Goal: Information Seeking & Learning: Learn about a topic

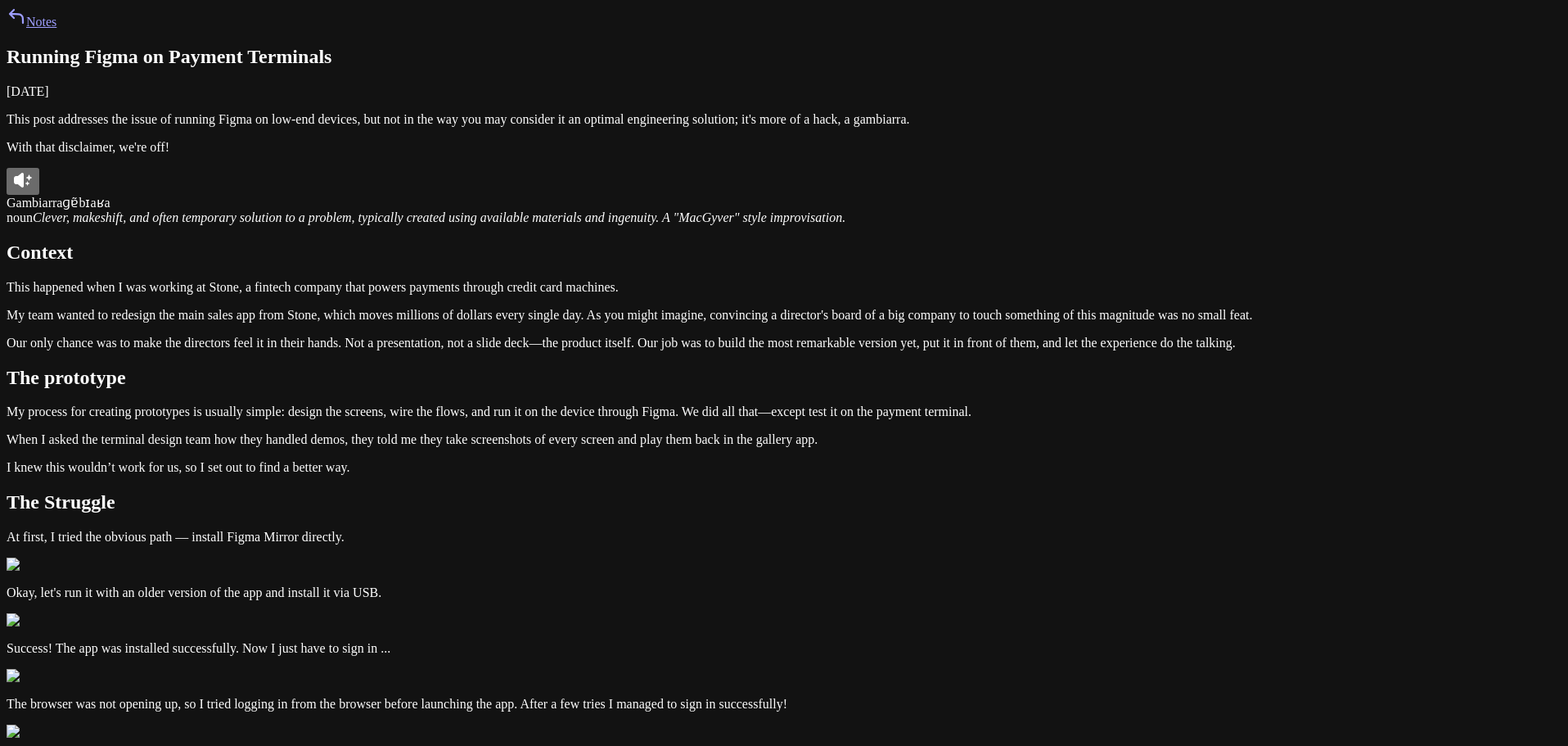
click at [24, 188] on icon at bounding box center [18, 180] width 9 height 15
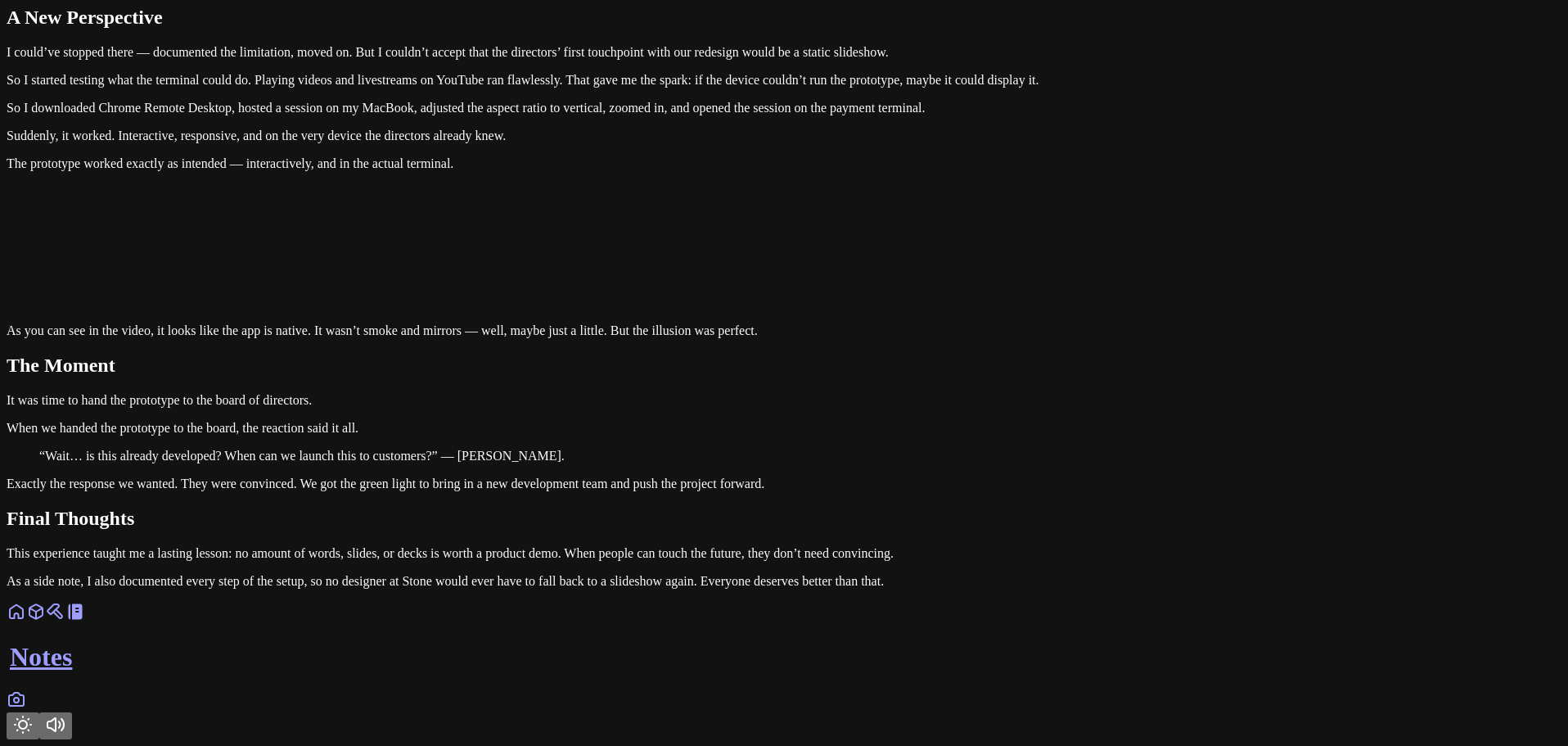
scroll to position [4785, 0]
click at [40, 712] on button "Toggle Theme" at bounding box center [23, 725] width 33 height 27
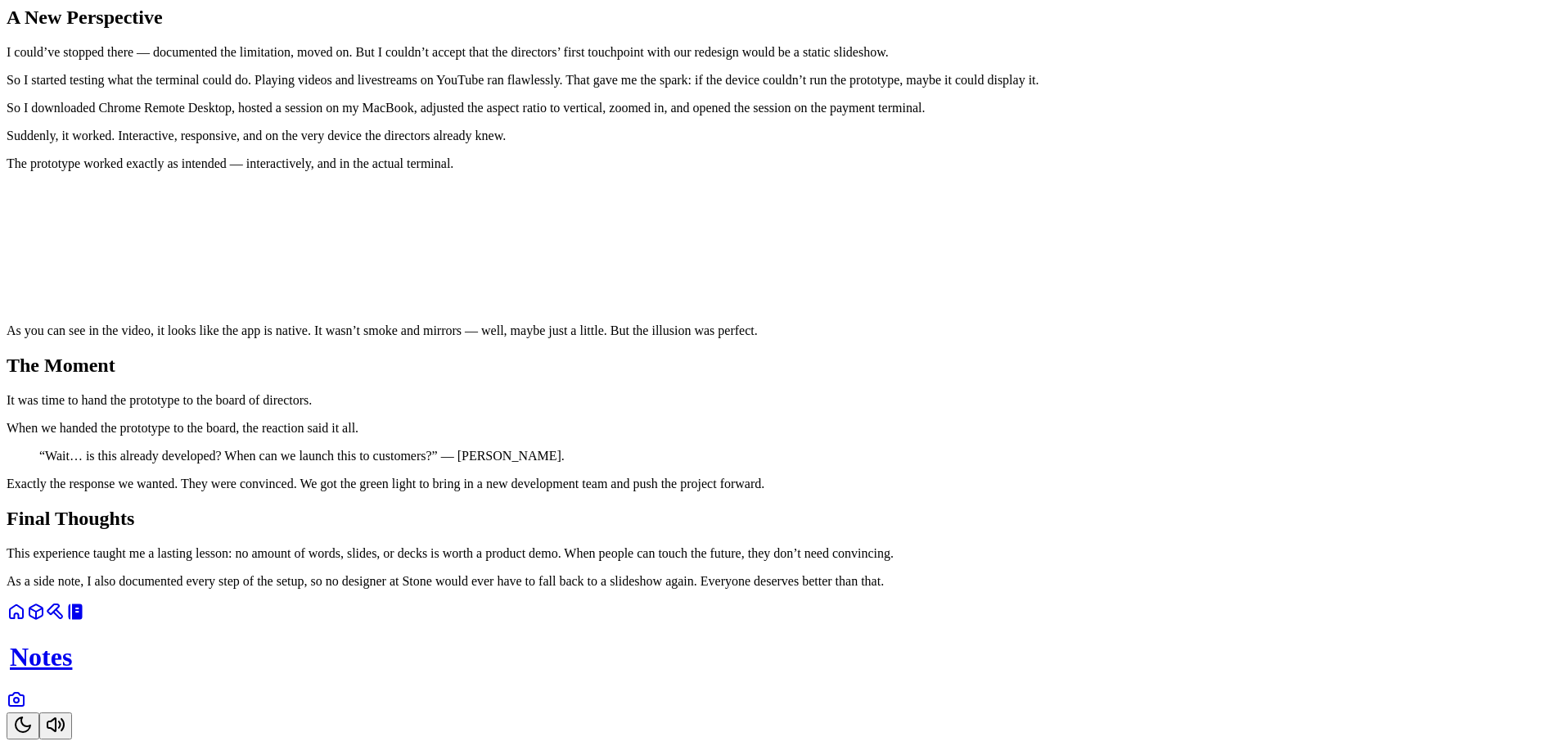
click at [1018, 588] on p "As a side note, I also documented every step of the setup, so no designer at St…" at bounding box center [784, 581] width 1555 height 15
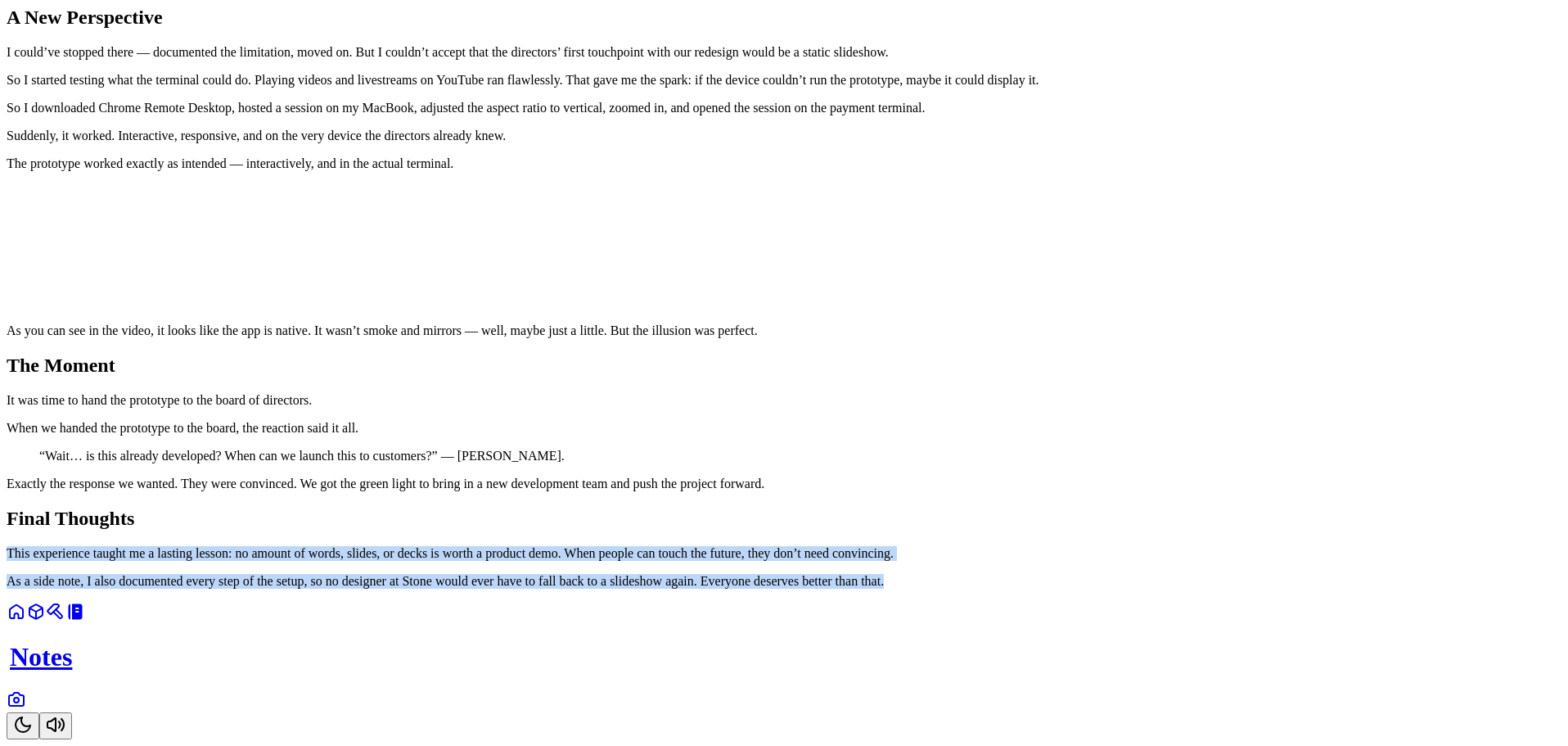
drag, startPoint x: 981, startPoint y: 637, endPoint x: 487, endPoint y: 526, distance: 506.3
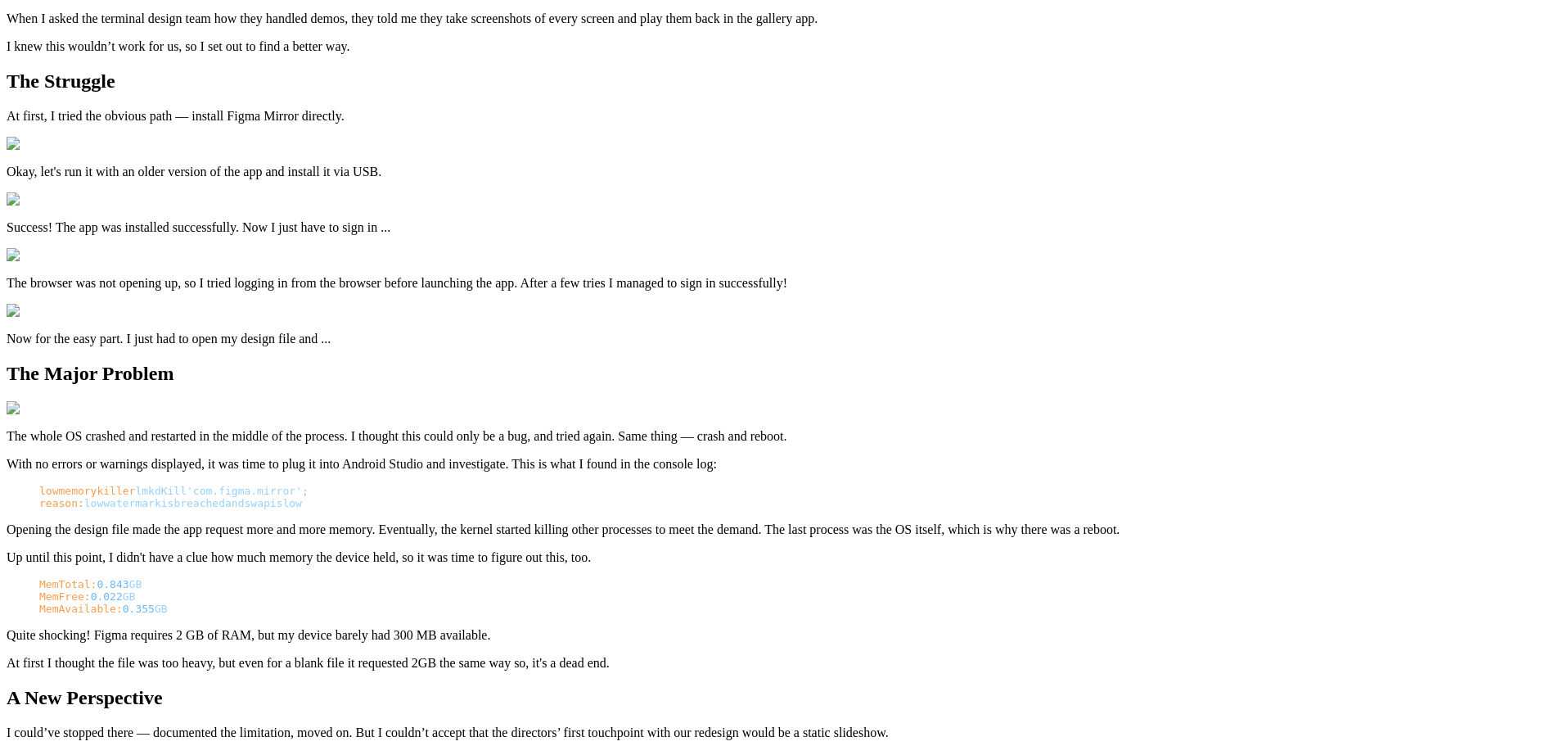
scroll to position [0, 0]
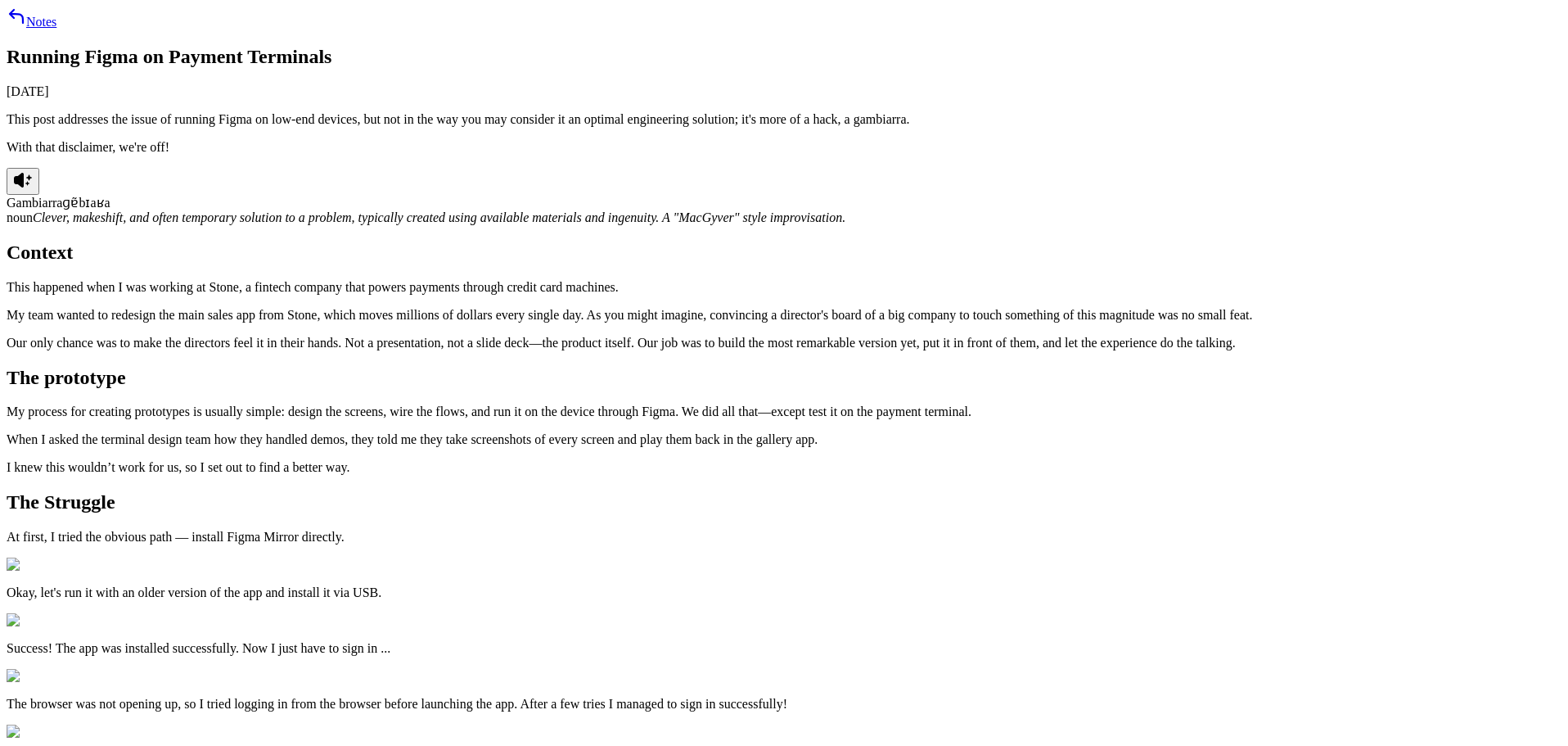
click at [40, 195] on button at bounding box center [23, 181] width 33 height 27
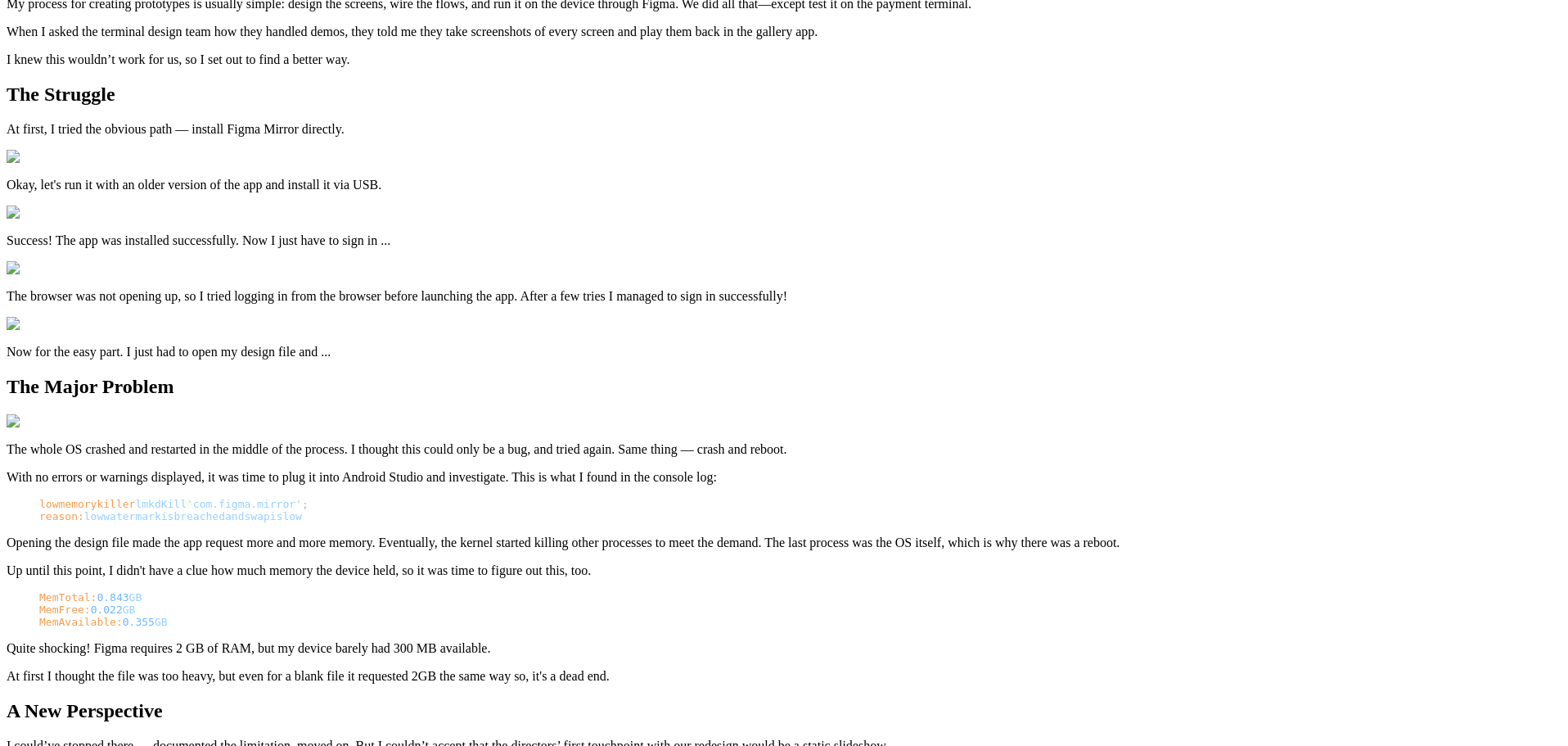
scroll to position [409, 0]
drag, startPoint x: 525, startPoint y: 322, endPoint x: 598, endPoint y: 319, distance: 73.1
click at [704, 402] on article "Running Figma on Payment Terminals [DATE] This post addresses the issue of runn…" at bounding box center [784, 458] width 1555 height 1644
click at [809, 379] on article "Running Figma on Payment Terminals [DATE] This post addresses the issue of runn…" at bounding box center [784, 458] width 1555 height 1644
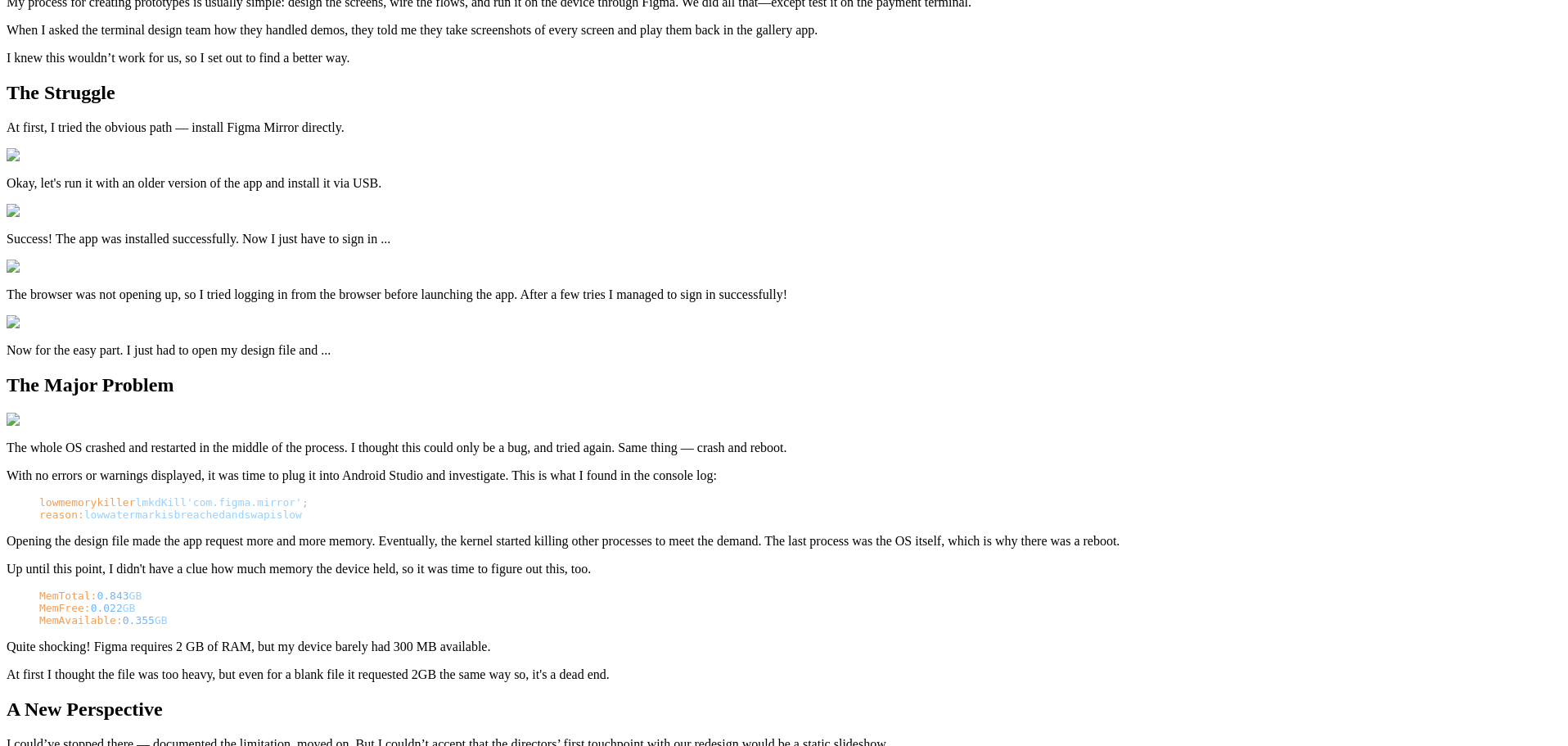
drag, startPoint x: 838, startPoint y: 278, endPoint x: 489, endPoint y: 142, distance: 374.6
click at [489, 142] on div "Notes Running Figma on Payment Terminals [DATE] This post addresses the issue o…" at bounding box center [784, 438] width 1555 height 1683
click at [488, 142] on div "Notes Running Figma on Payment Terminals [DATE] This post addresses the issue o…" at bounding box center [784, 438] width 1555 height 1683
drag, startPoint x: 491, startPoint y: 118, endPoint x: 879, endPoint y: 286, distance: 422.8
click at [879, 286] on div "Notes Running Figma on Payment Terminals [DATE] This post addresses the issue o…" at bounding box center [784, 438] width 1555 height 1683
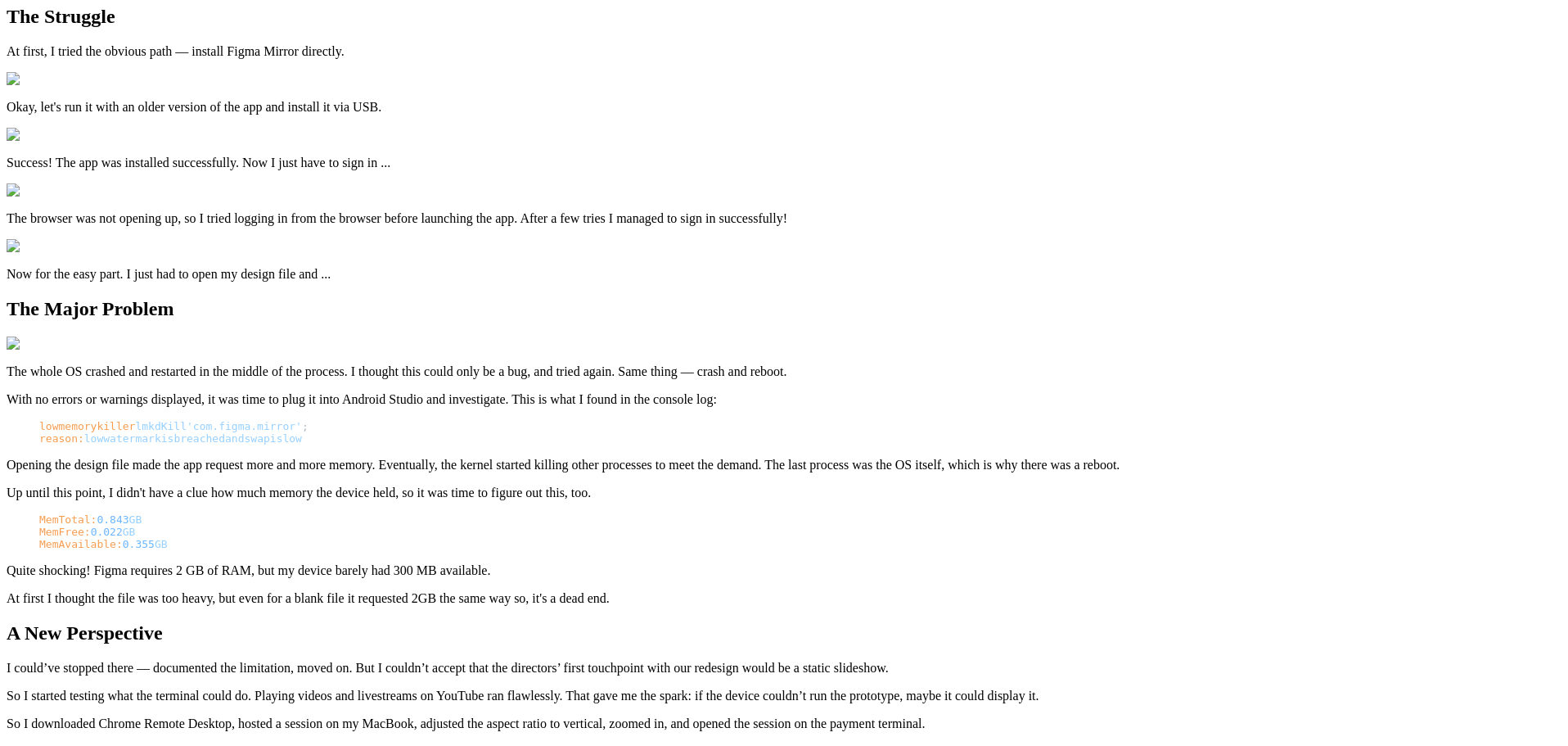
scroll to position [491, 0]
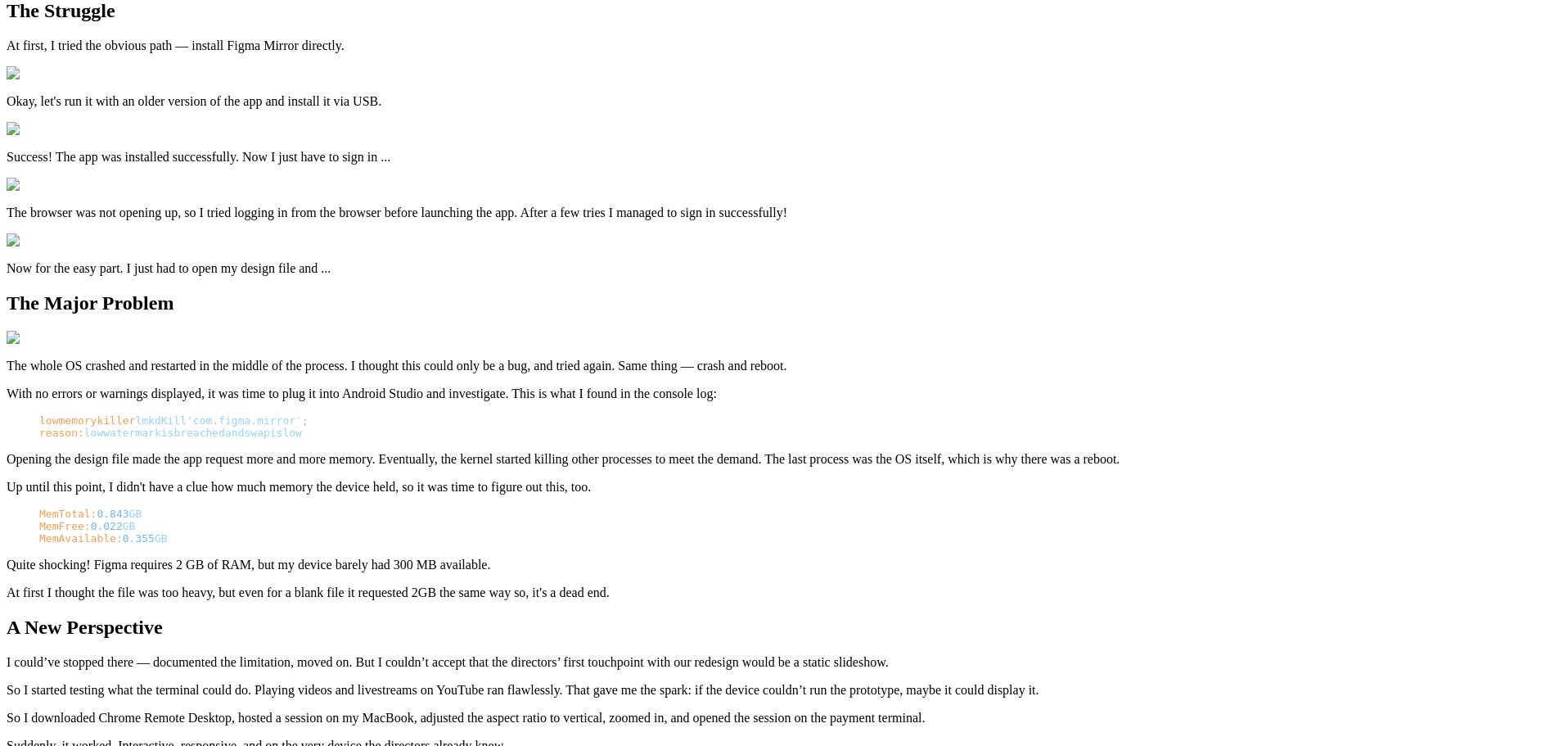
drag, startPoint x: 840, startPoint y: 286, endPoint x: 467, endPoint y: 238, distance: 376.1
click at [467, 238] on div "Notes Running Figma on Payment Terminals [DATE] This post addresses the issue o…" at bounding box center [784, 357] width 1555 height 1683
drag, startPoint x: 467, startPoint y: 238, endPoint x: 881, endPoint y: 307, distance: 419.7
click at [881, 307] on div "Notes Running Figma on Payment Terminals [DATE] This post addresses the issue o…" at bounding box center [784, 357] width 1555 height 1683
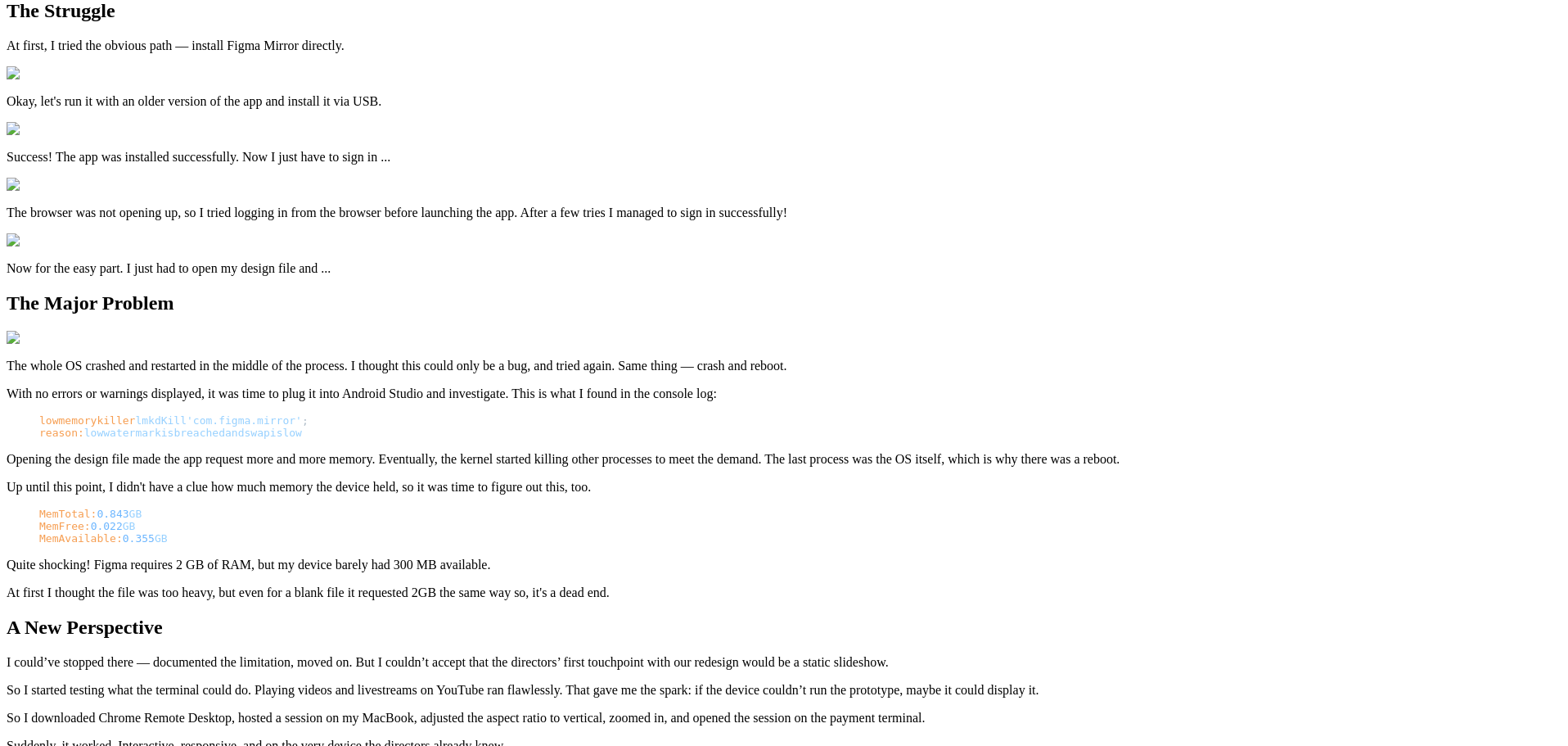
click at [881, 307] on article "Running Figma on Payment Terminals [DATE] This post addresses the issue of runn…" at bounding box center [784, 376] width 1555 height 1644
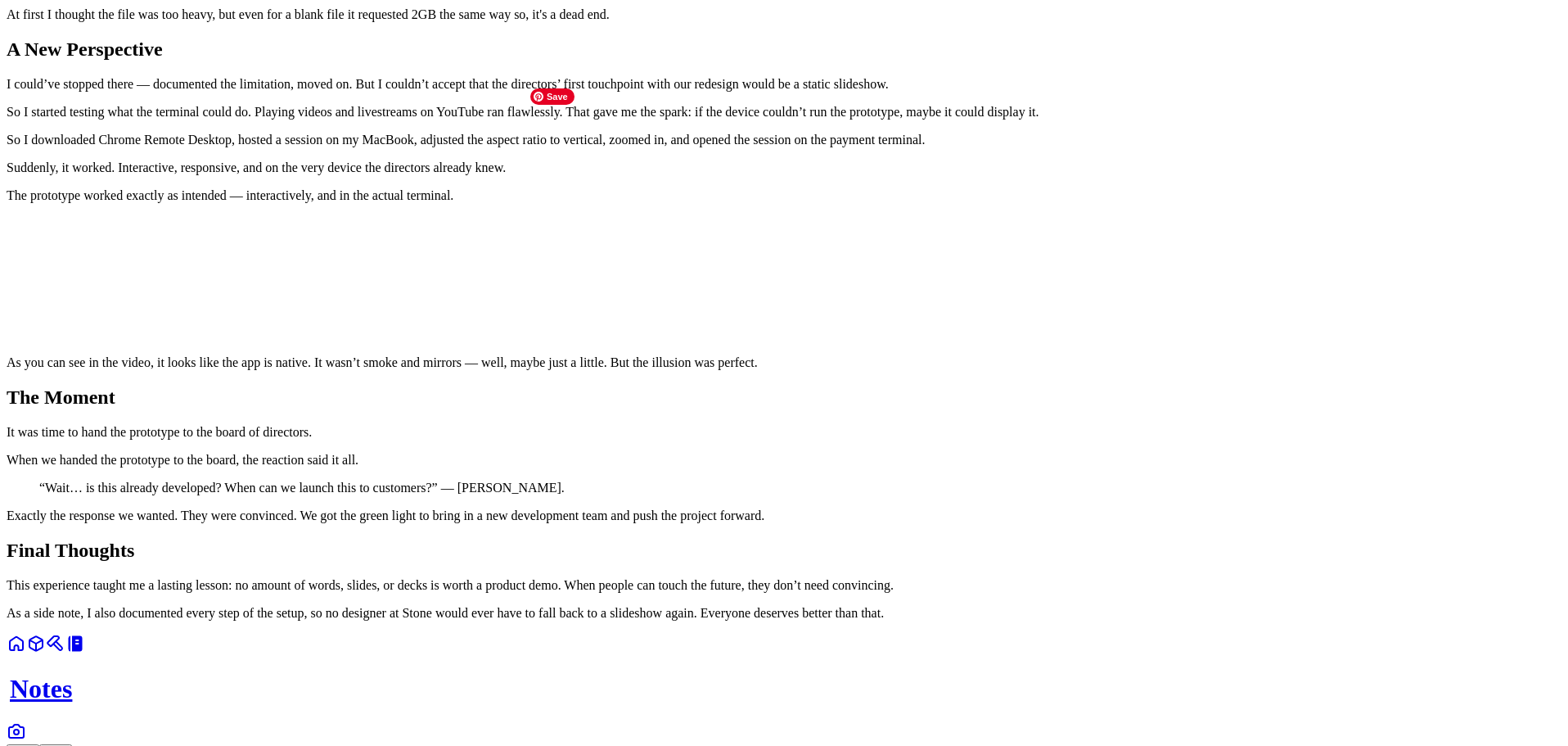
scroll to position [1064, 0]
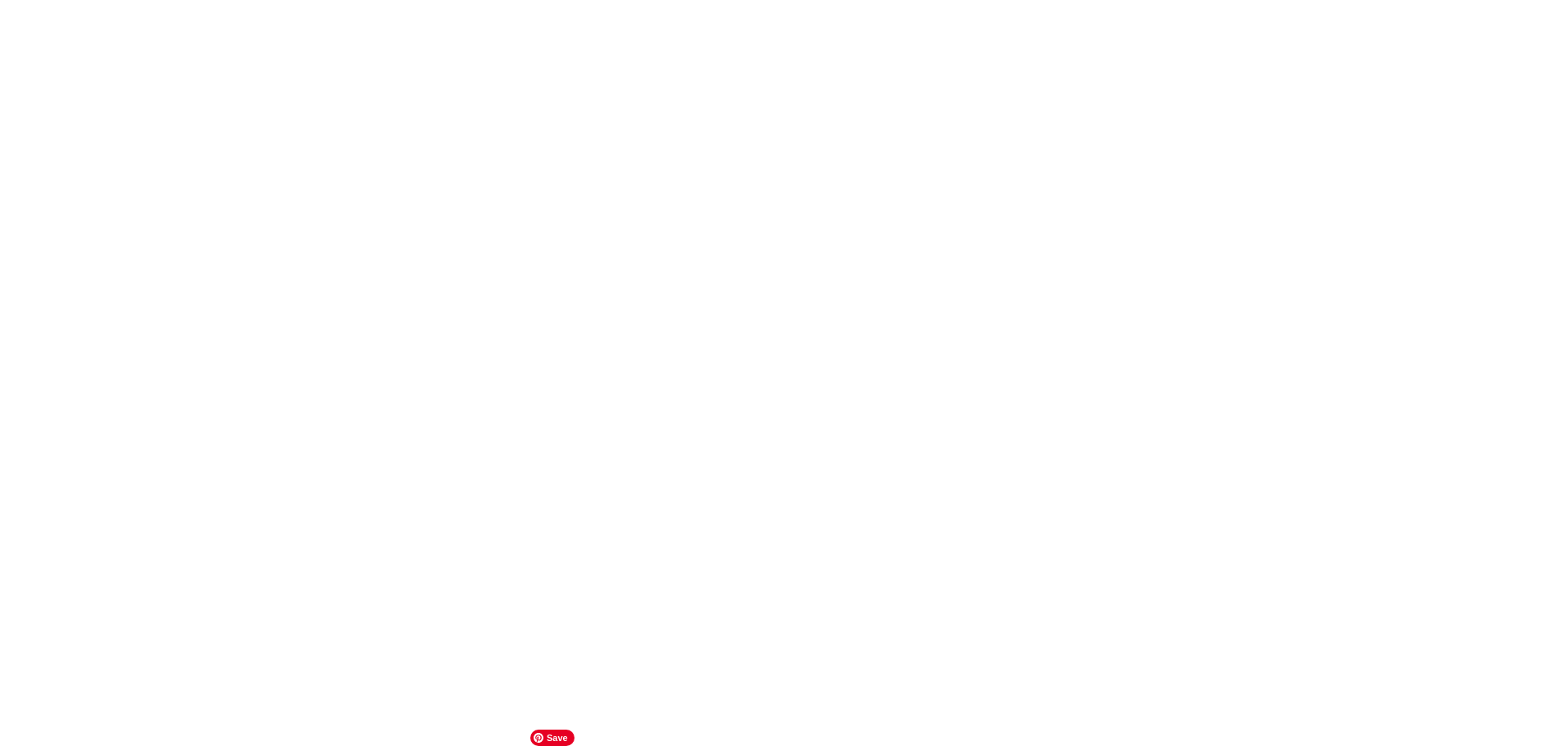
scroll to position [3192, 0]
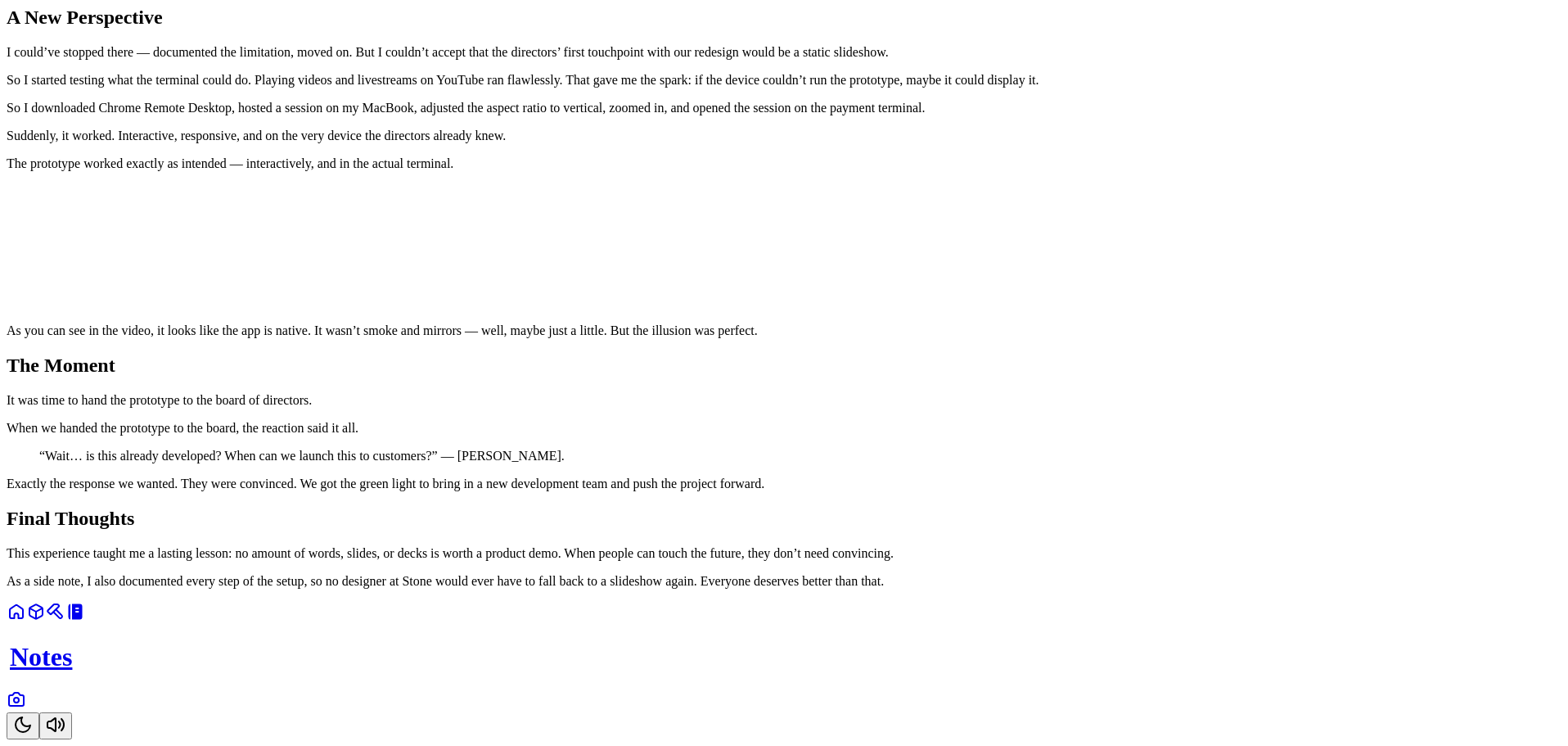
click at [40, 712] on button "Toggle Theme" at bounding box center [23, 725] width 33 height 27
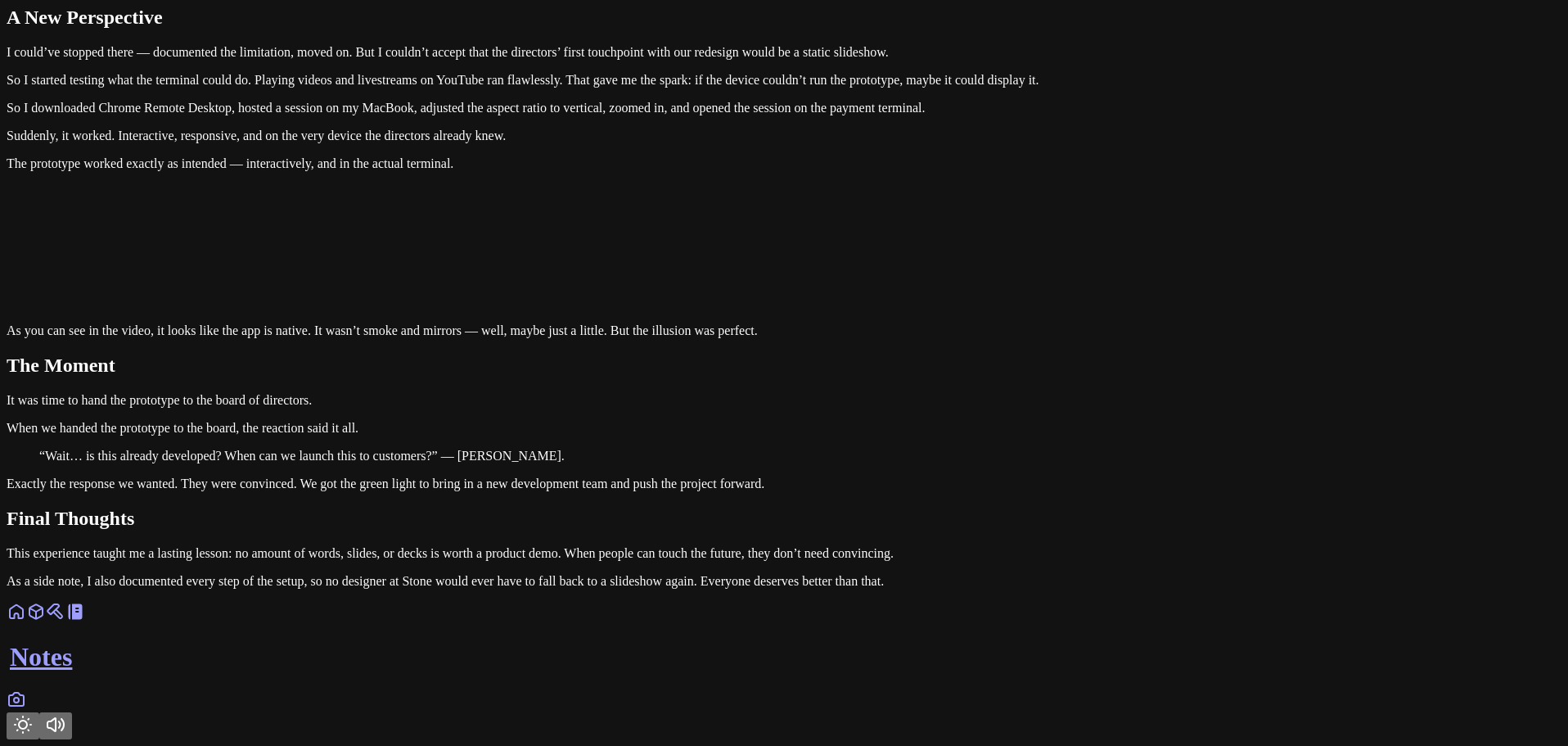
click at [40, 712] on button "Toggle Theme" at bounding box center [23, 725] width 33 height 27
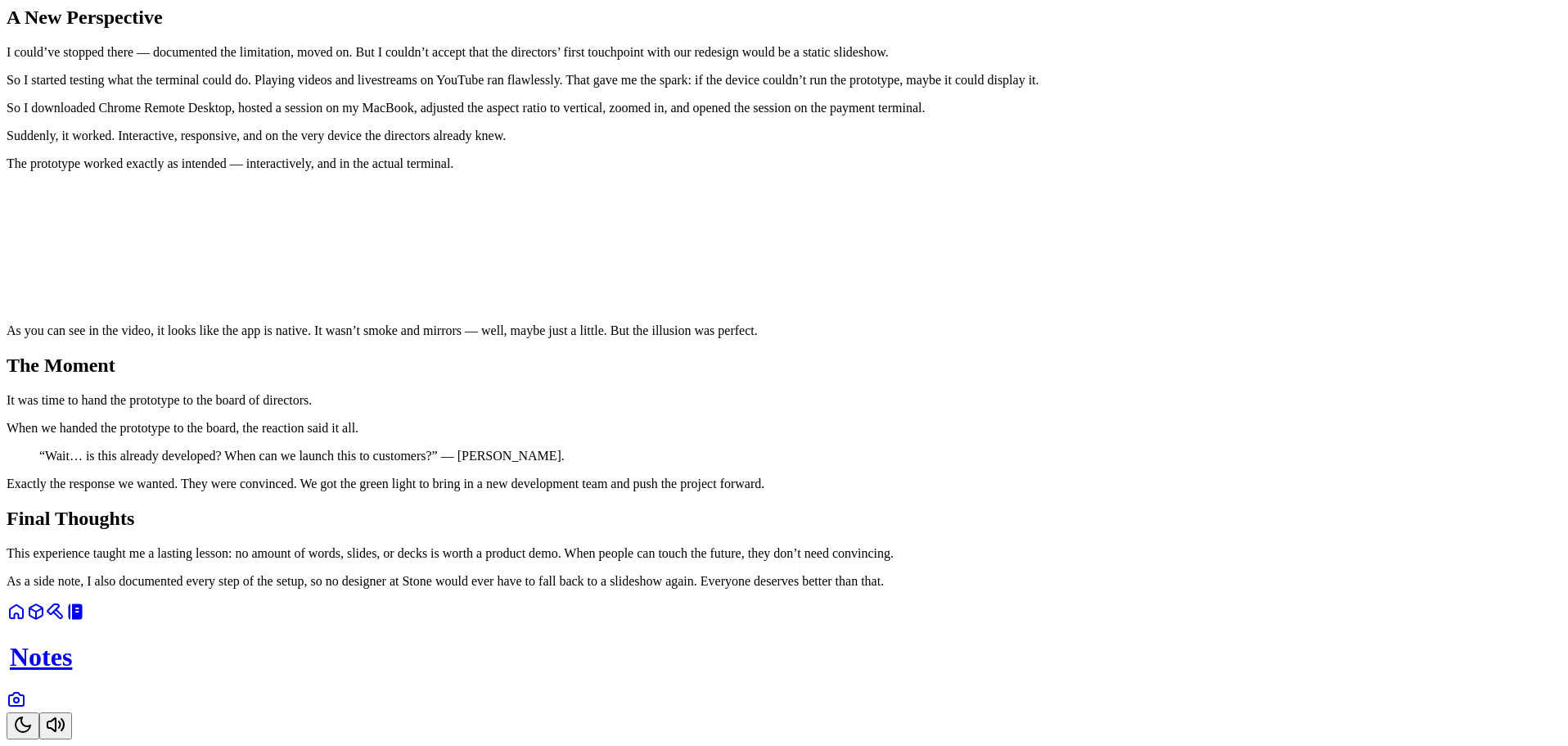
click at [40, 712] on button "Toggle Theme" at bounding box center [23, 725] width 33 height 27
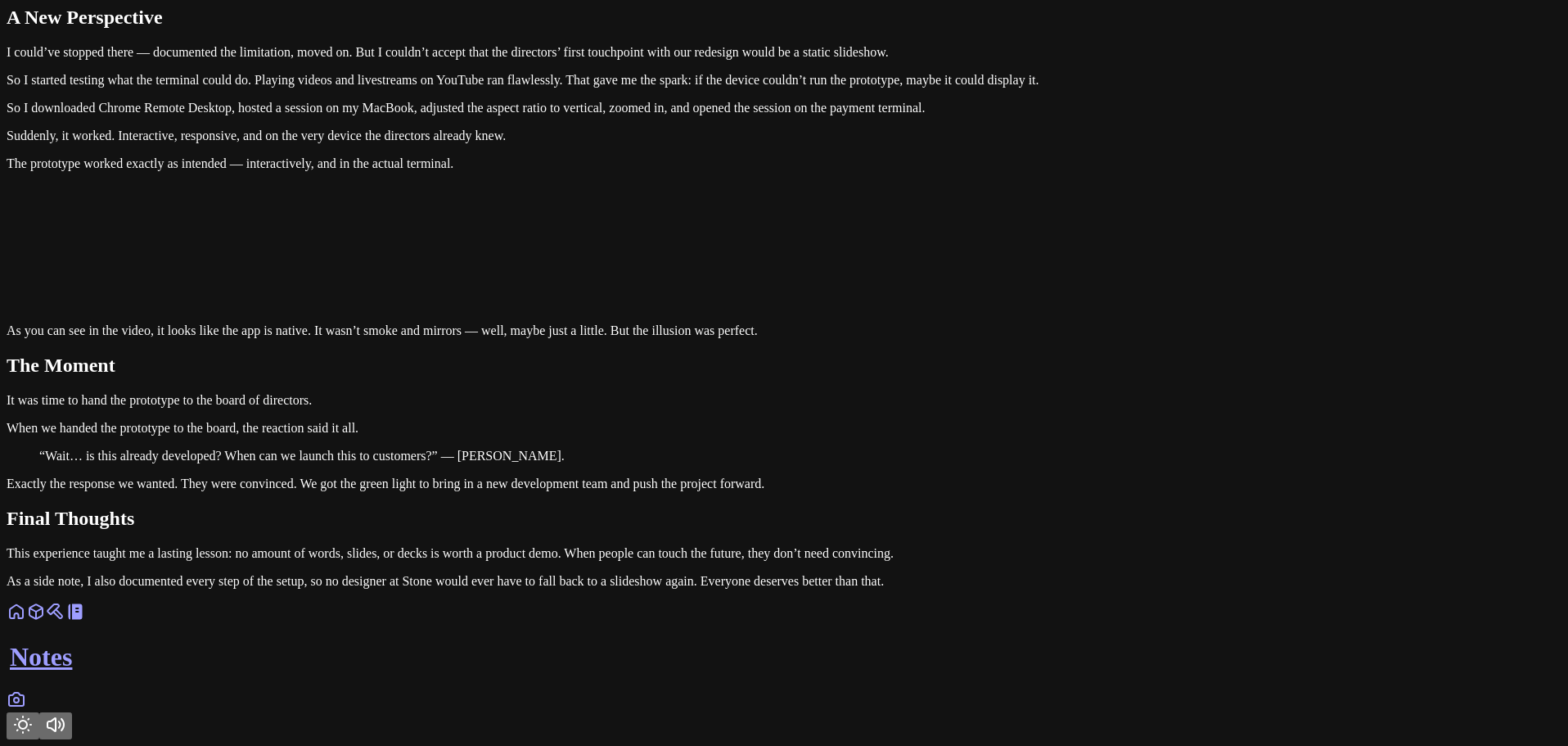
scroll to position [4785, 0]
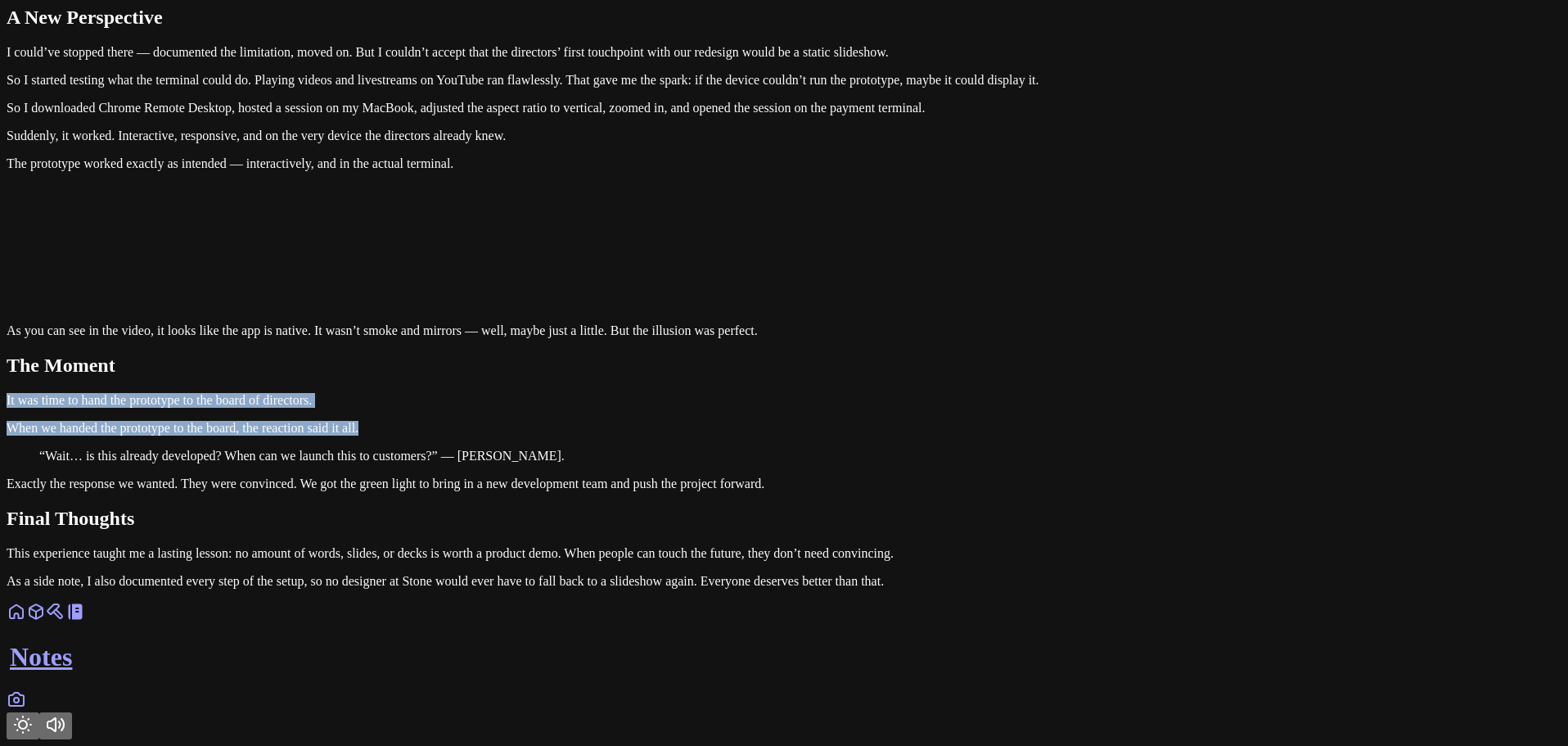
drag, startPoint x: 921, startPoint y: 338, endPoint x: 582, endPoint y: 432, distance: 351.8
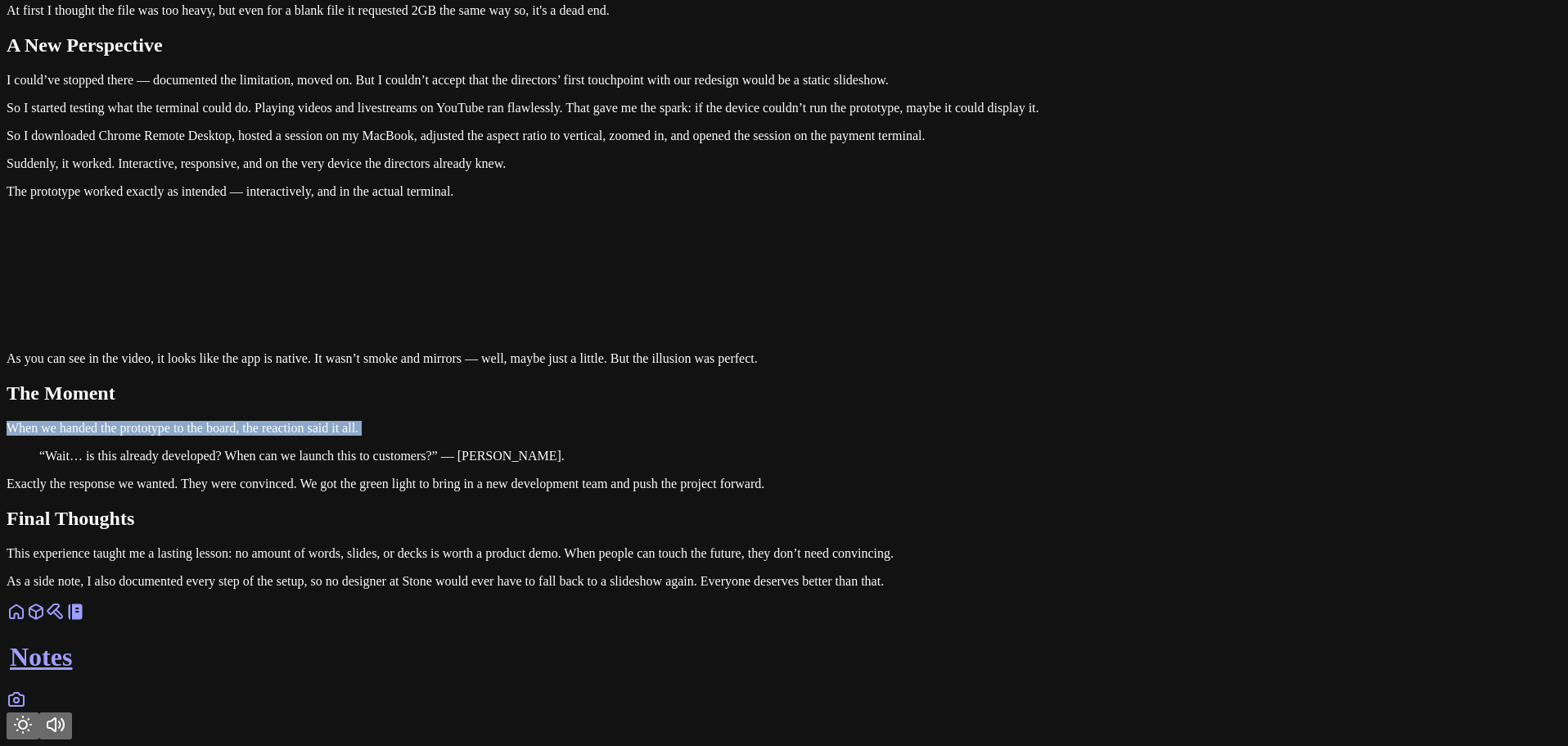
scroll to position [4742, 0]
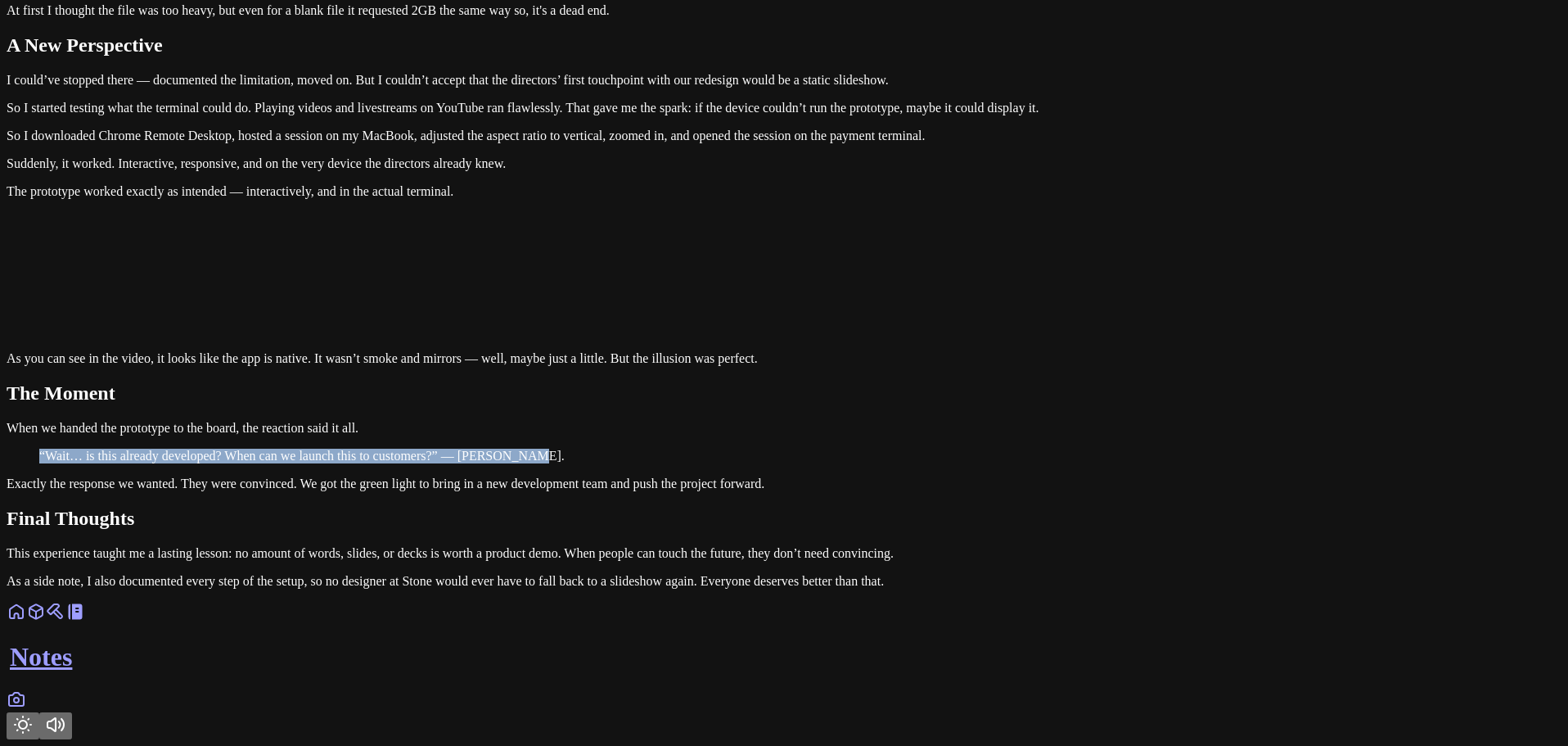
drag, startPoint x: 522, startPoint y: 367, endPoint x: 1061, endPoint y: 382, distance: 539.2
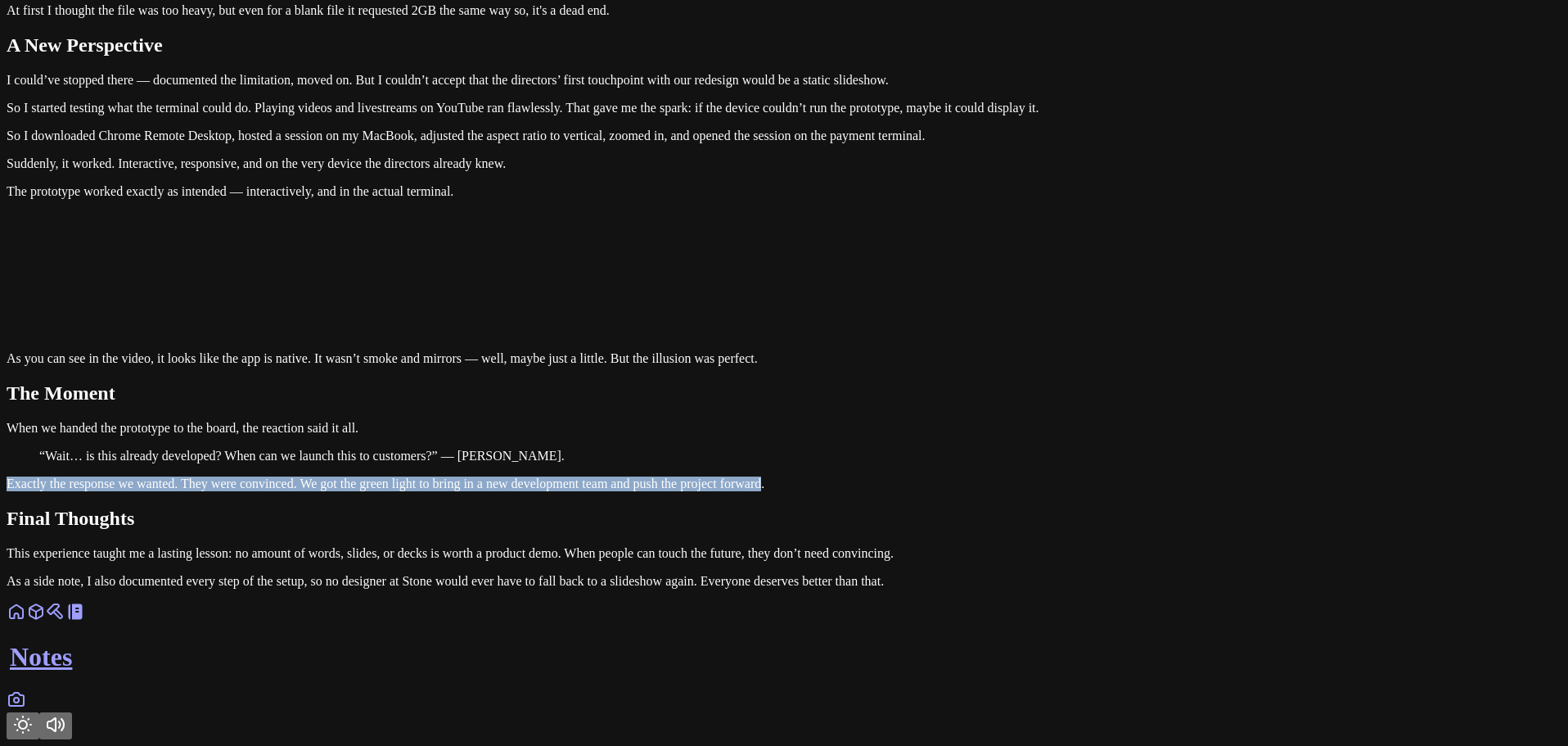
drag, startPoint x: 499, startPoint y: 407, endPoint x: 818, endPoint y: 452, distance: 322.2
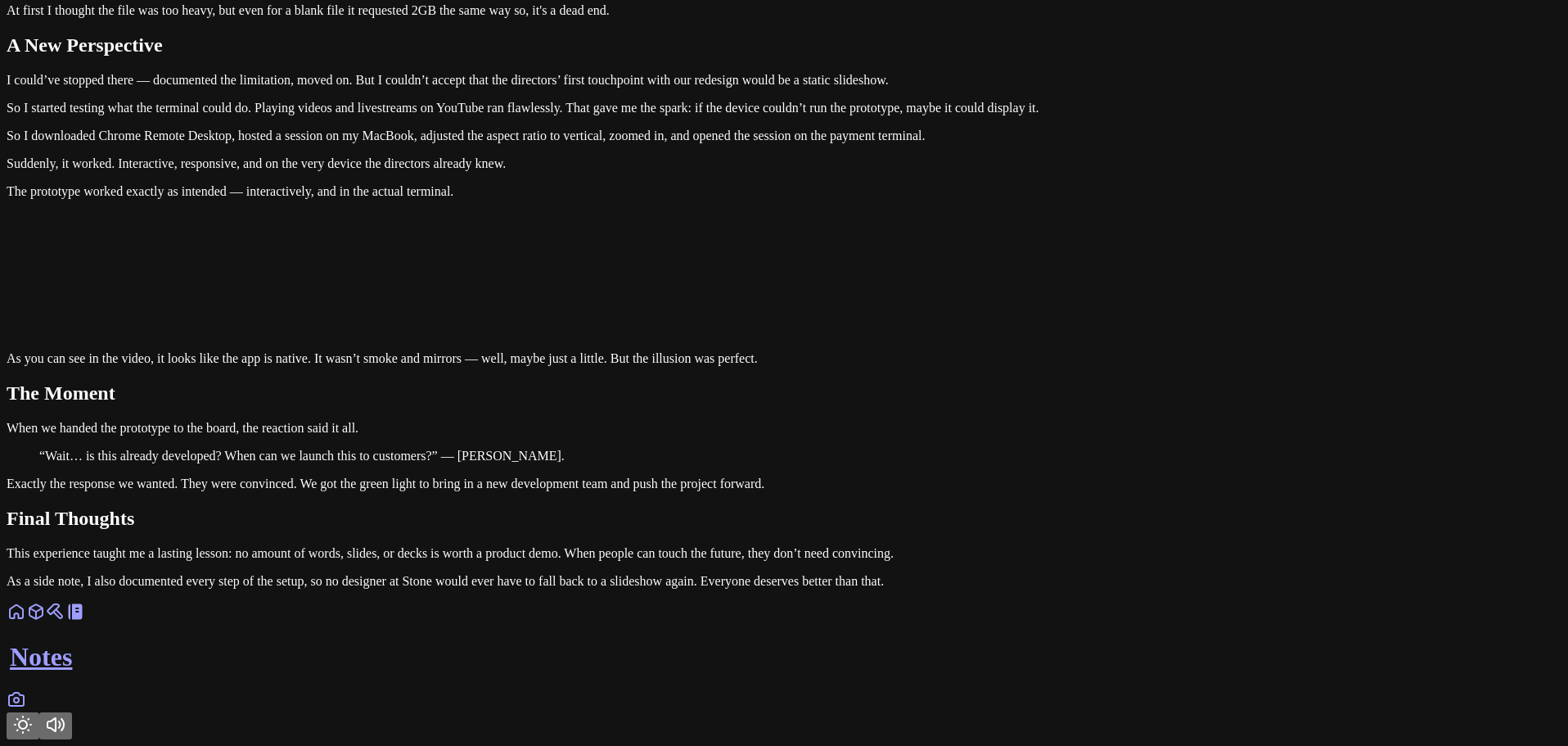
click at [847, 476] on p "Exactly the response we wanted. They were convinced. We got the green light to …" at bounding box center [784, 483] width 1555 height 15
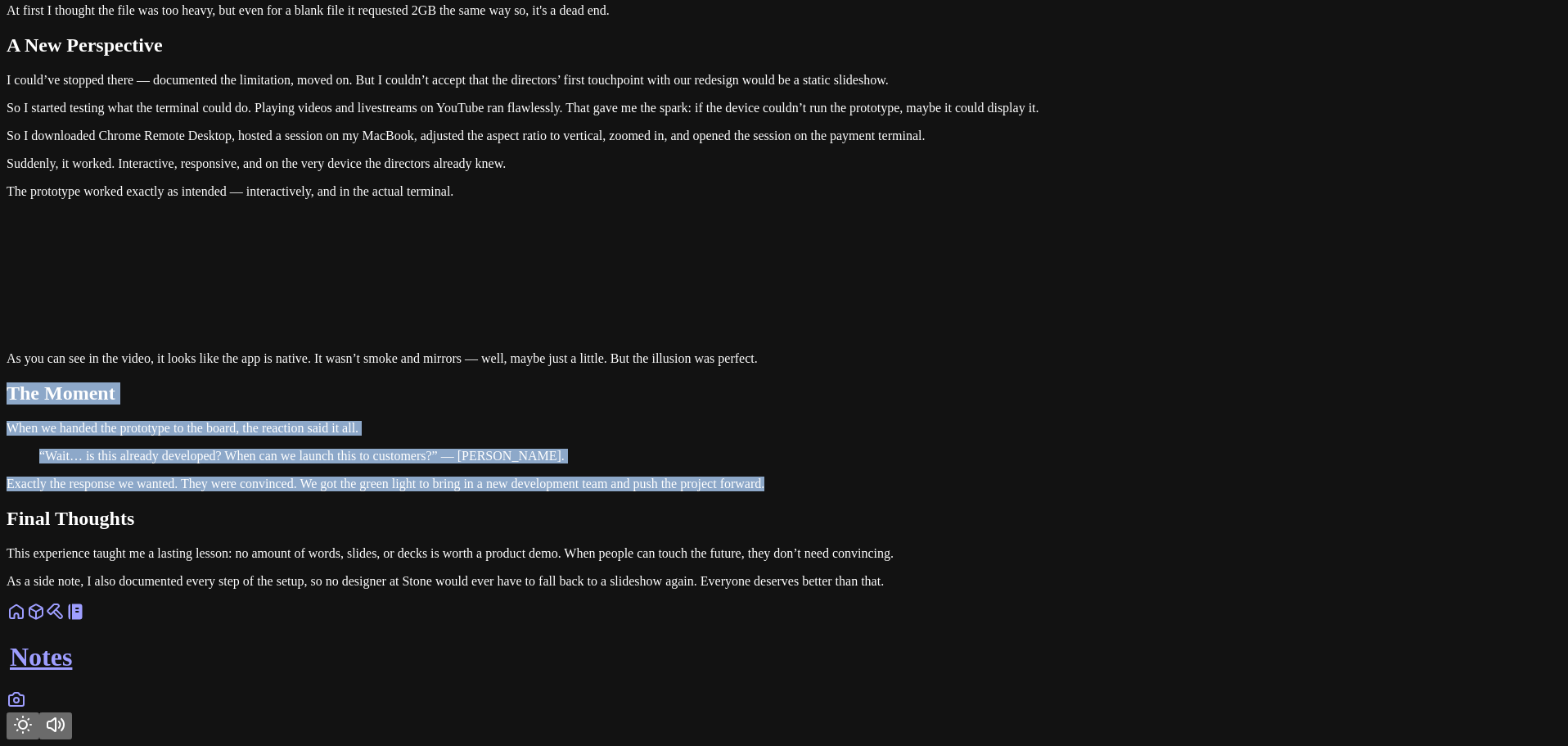
drag, startPoint x: 847, startPoint y: 442, endPoint x: 471, endPoint y: 264, distance: 416.0
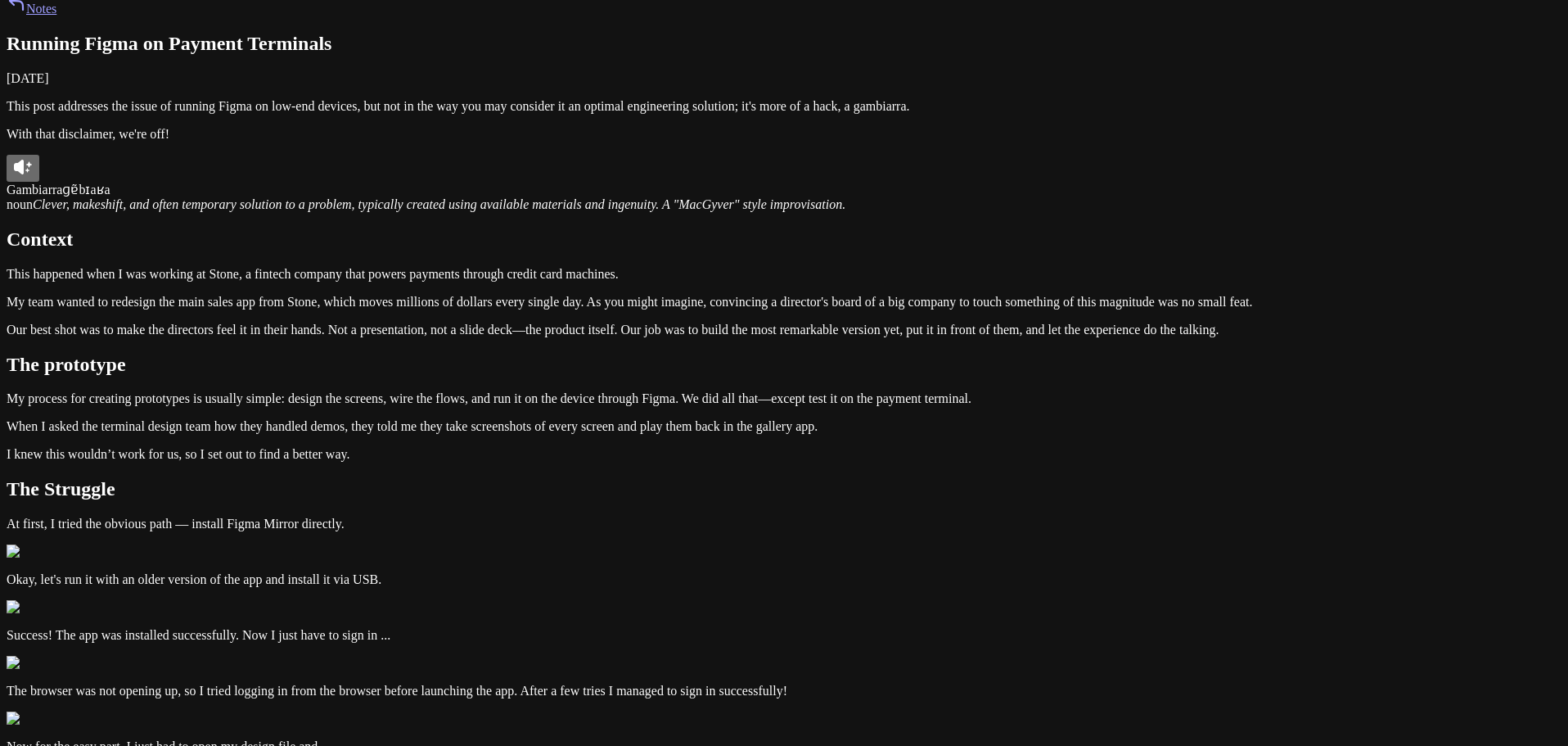
scroll to position [0, 0]
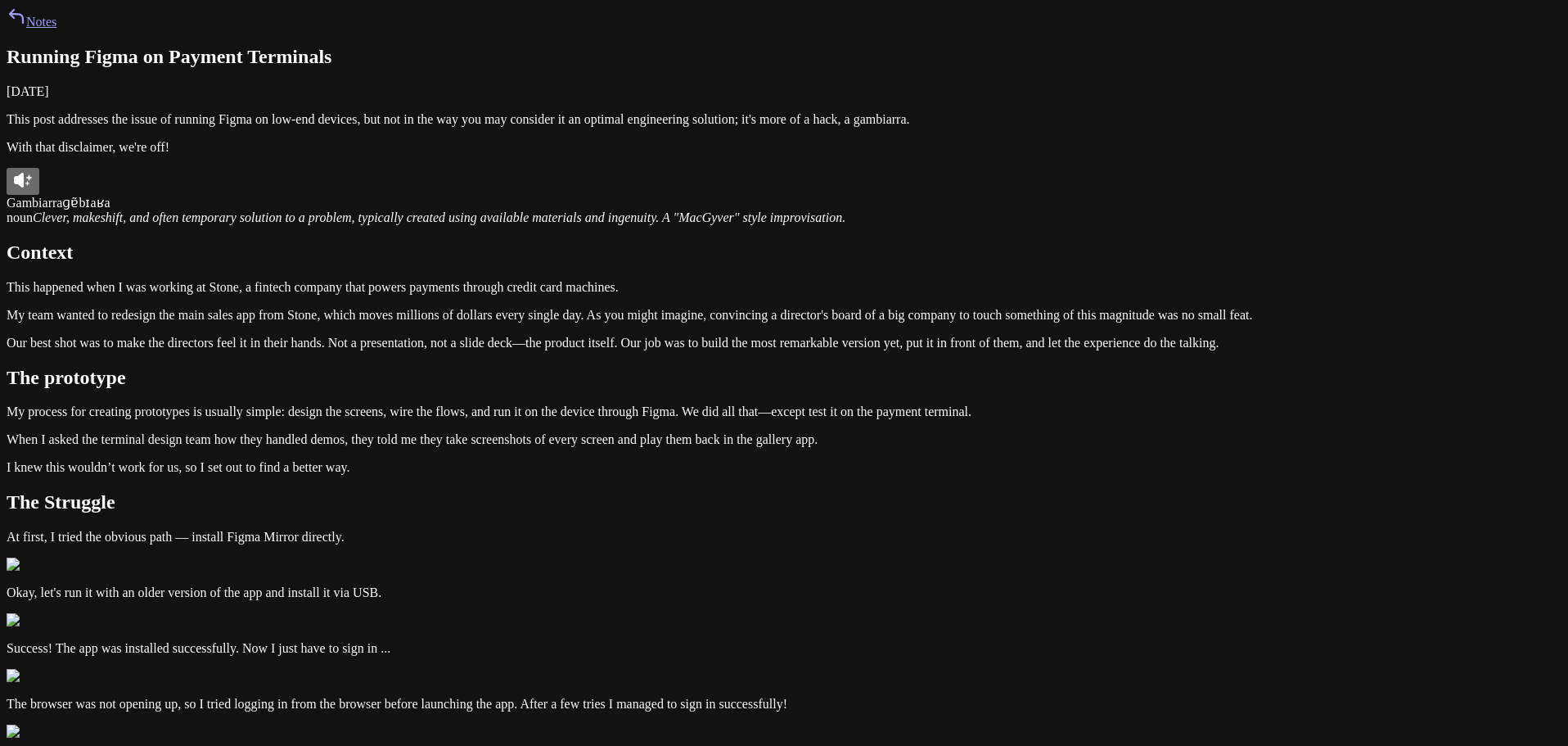
click at [57, 28] on link "Notes" at bounding box center [32, 22] width 50 height 14
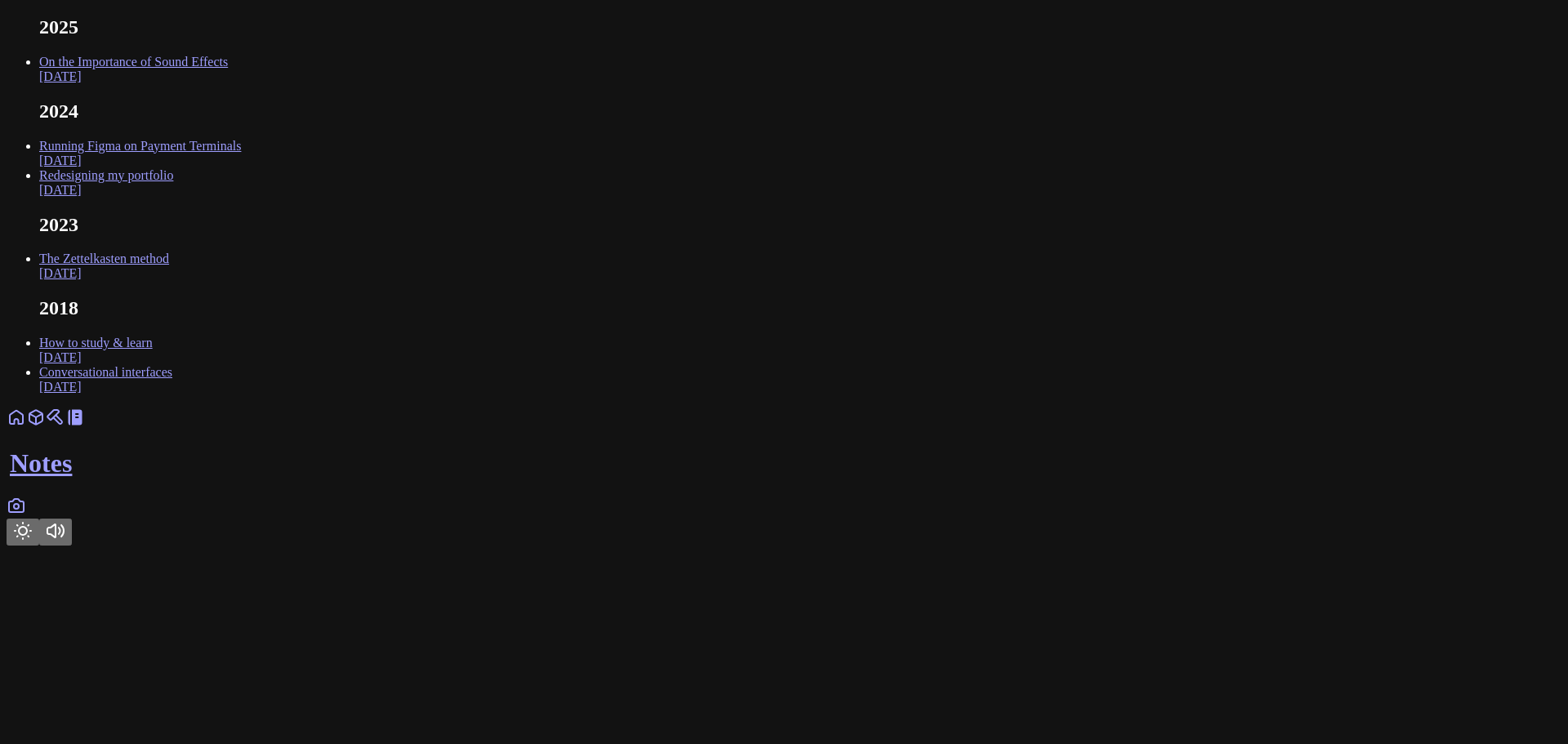
click at [228, 83] on link "On the Importance of Sound Effects [DATE]" at bounding box center [134, 69] width 189 height 28
